Goal: Task Accomplishment & Management: Use online tool/utility

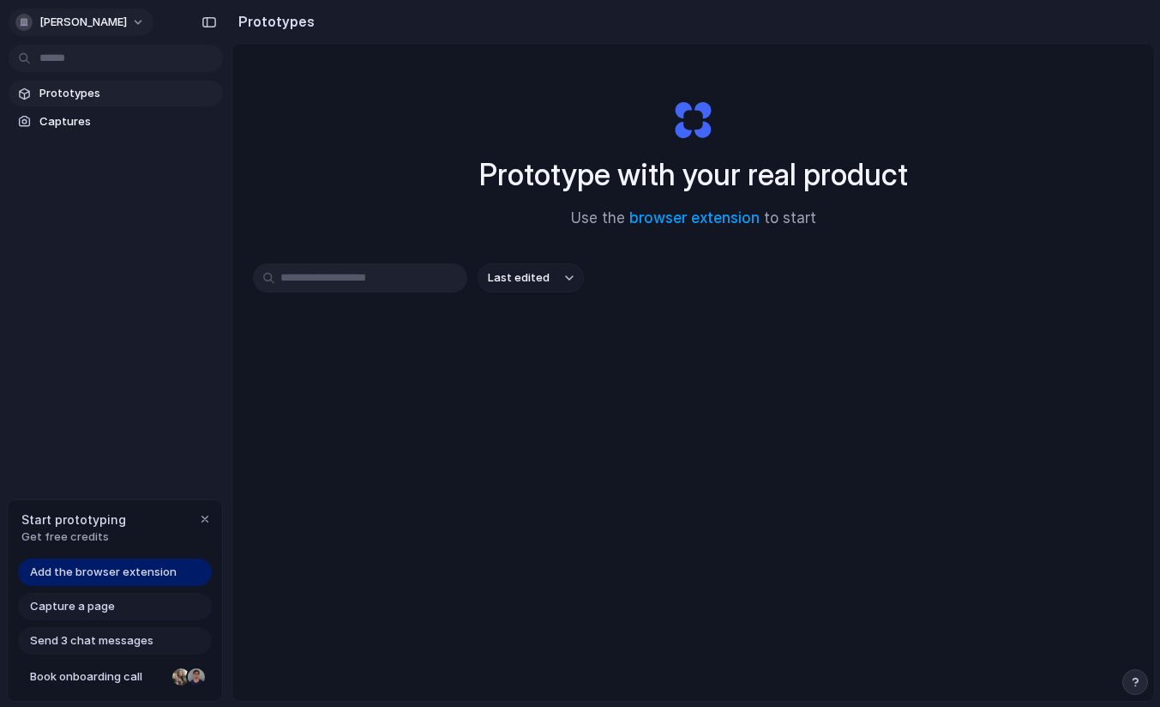
click at [120, 21] on span "[PERSON_NAME]" at bounding box center [82, 22] width 87 height 17
click at [85, 62] on li "Settings" at bounding box center [83, 60] width 142 height 27
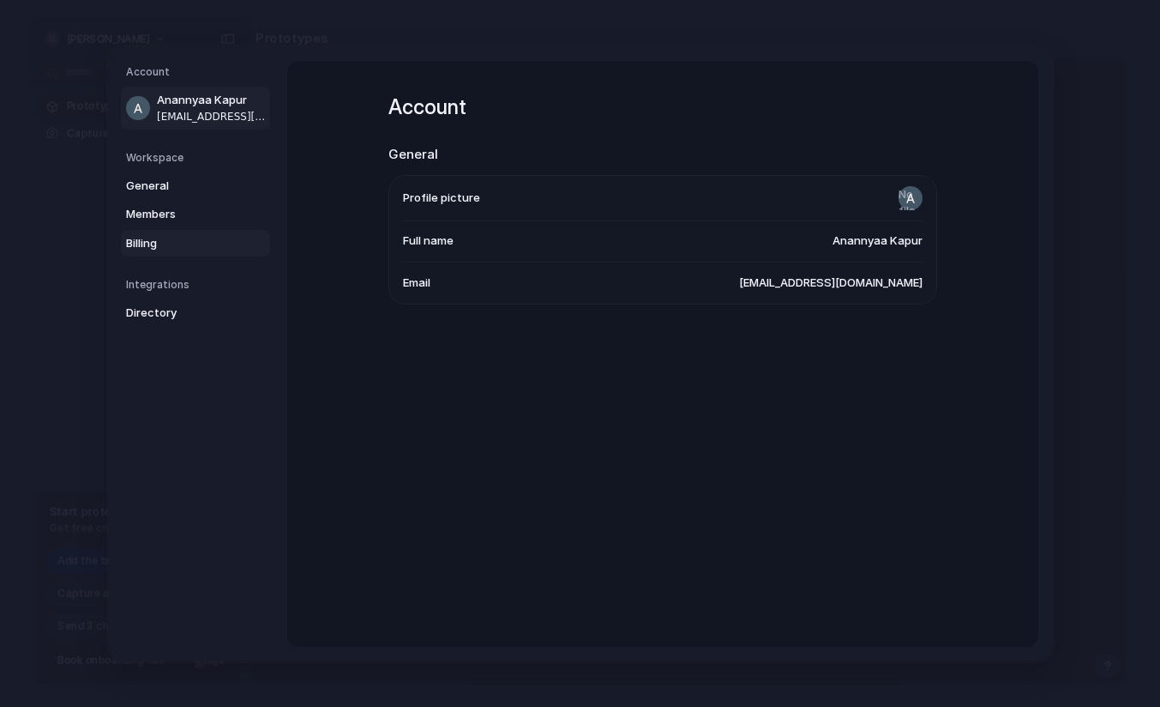
click at [146, 244] on span "Billing" at bounding box center [181, 242] width 110 height 17
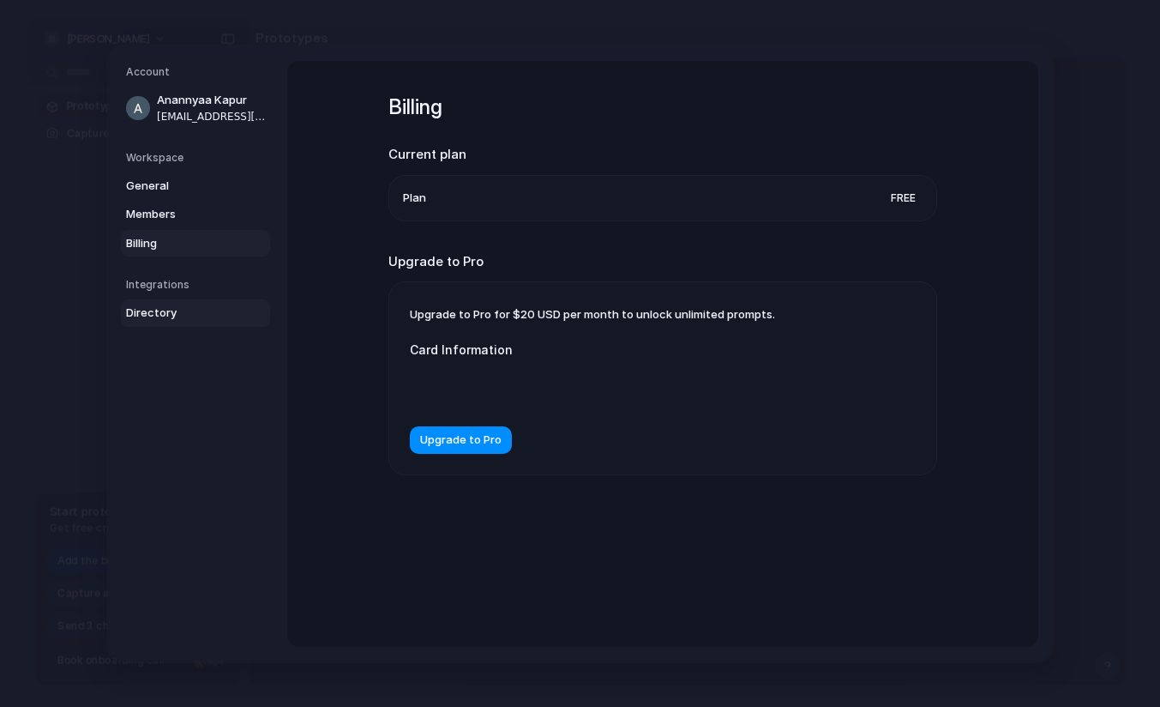
click at [156, 308] on span "Directory" at bounding box center [181, 312] width 110 height 17
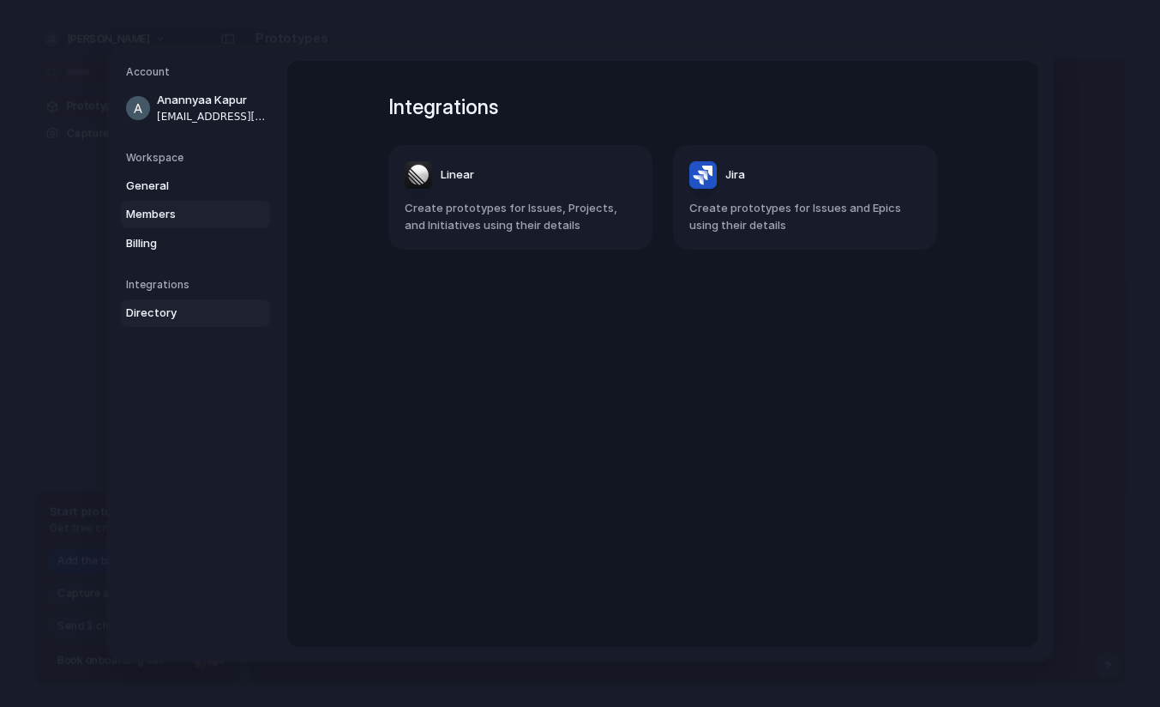
click at [166, 219] on span "Members" at bounding box center [181, 214] width 110 height 17
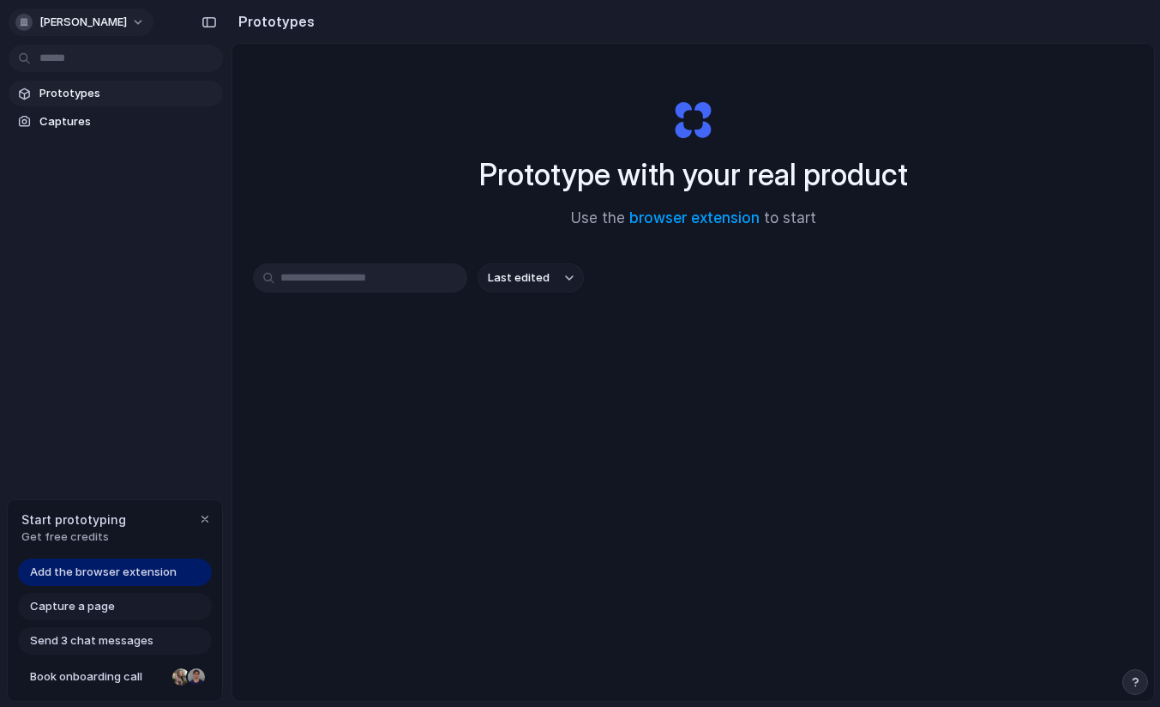
click at [120, 23] on span "anannyaa-kapur" at bounding box center [82, 22] width 87 height 17
click at [664, 216] on link "browser extension" at bounding box center [694, 217] width 130 height 17
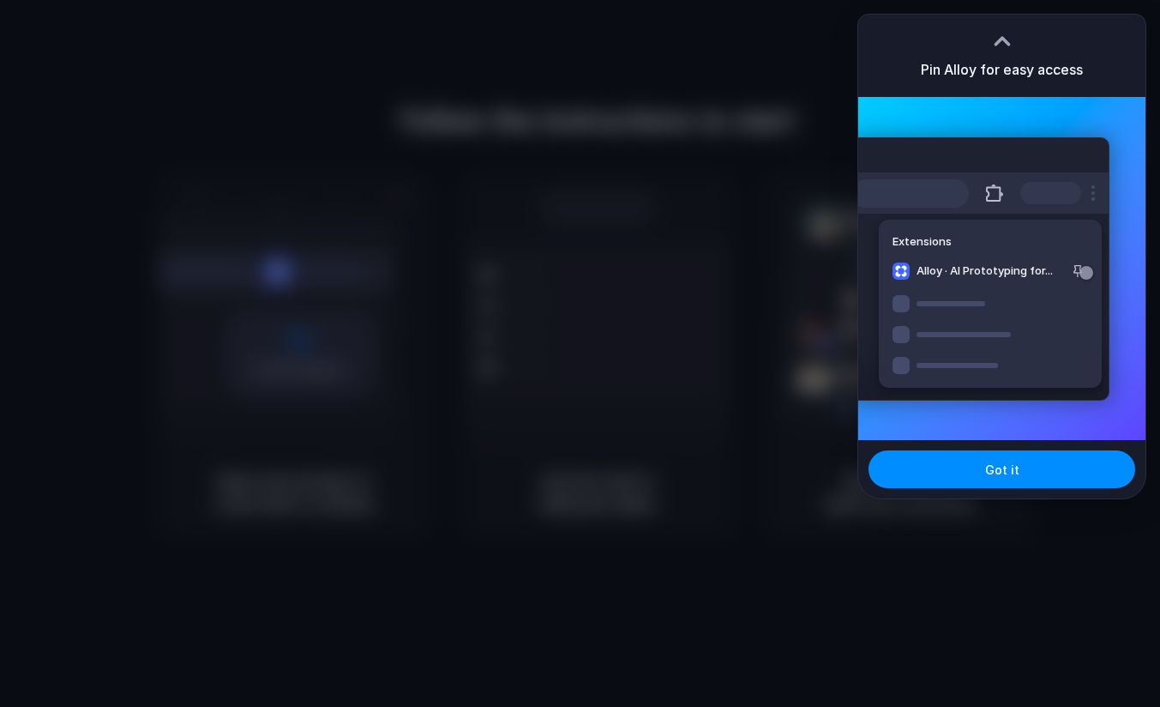
click at [997, 37] on div at bounding box center [1003, 41] width 26 height 26
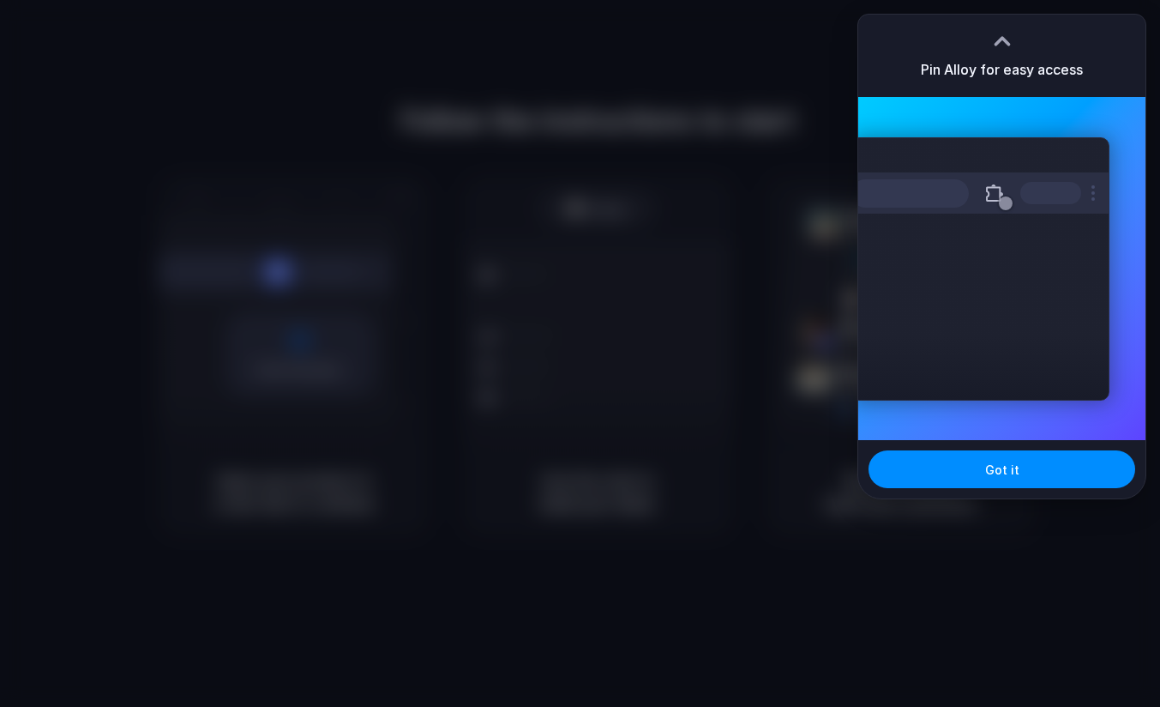
click at [993, 367] on div "Extensions Alloy · AI Prototyping for..." at bounding box center [980, 268] width 259 height 263
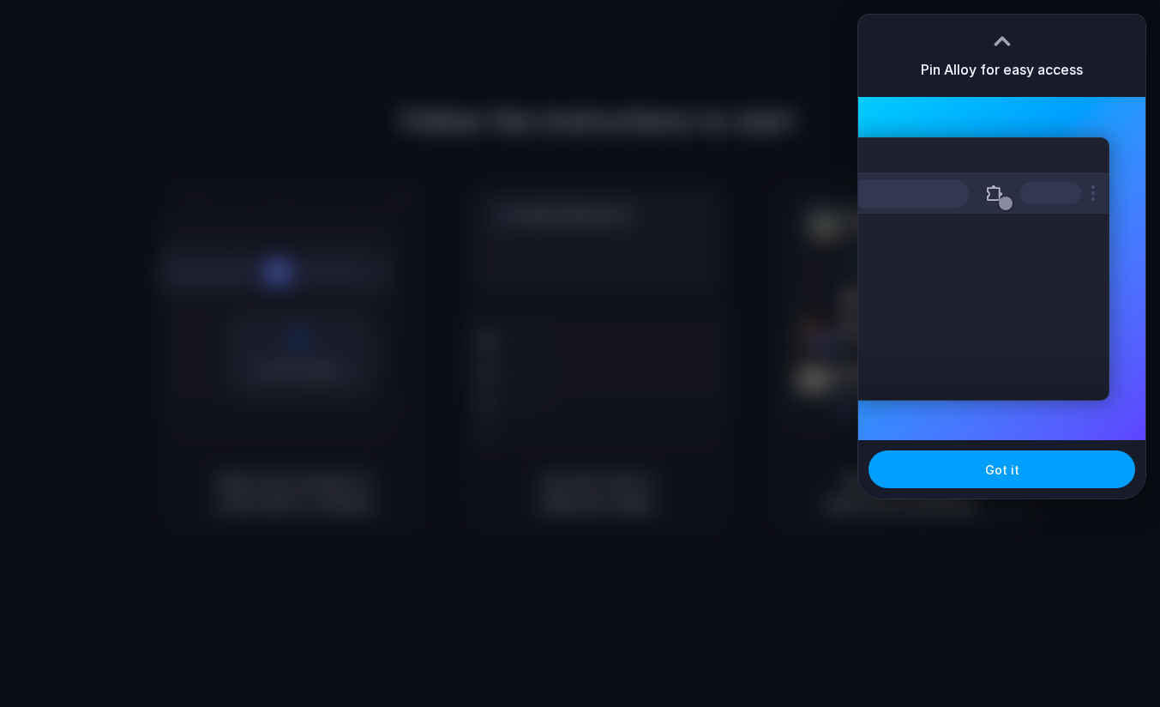
click at [990, 459] on button "Got it" at bounding box center [1002, 469] width 267 height 38
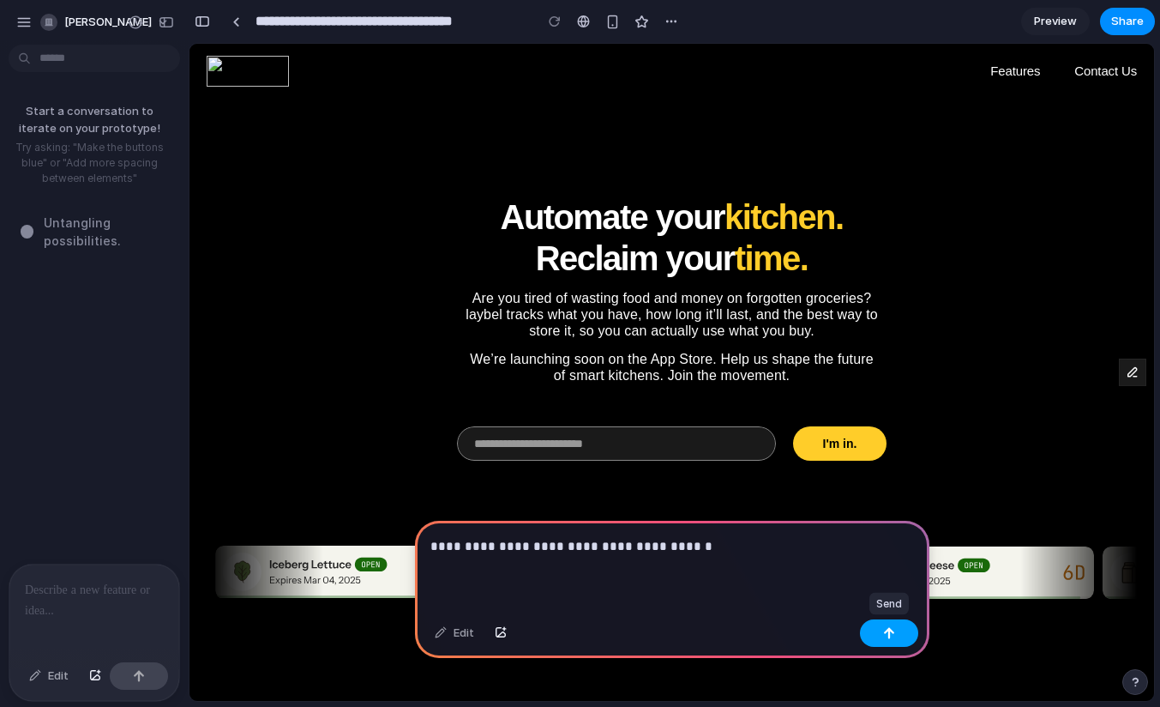
click at [874, 631] on button "button" at bounding box center [889, 632] width 58 height 27
